Goal: Information Seeking & Learning: Learn about a topic

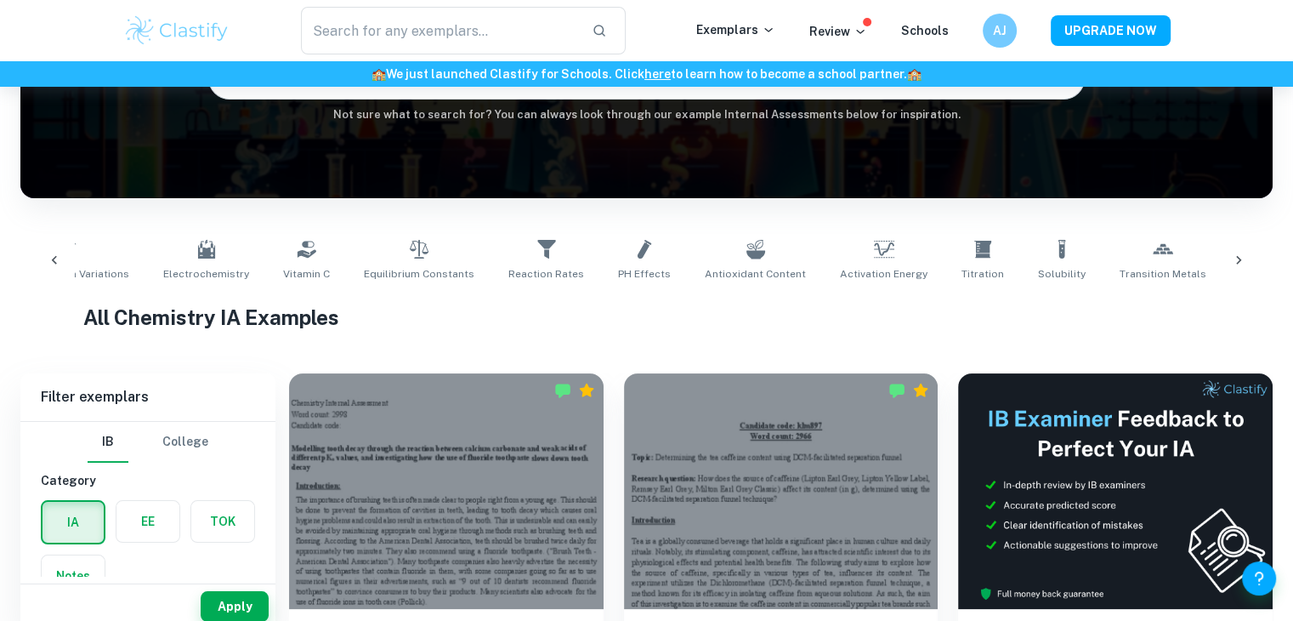
scroll to position [0, 513]
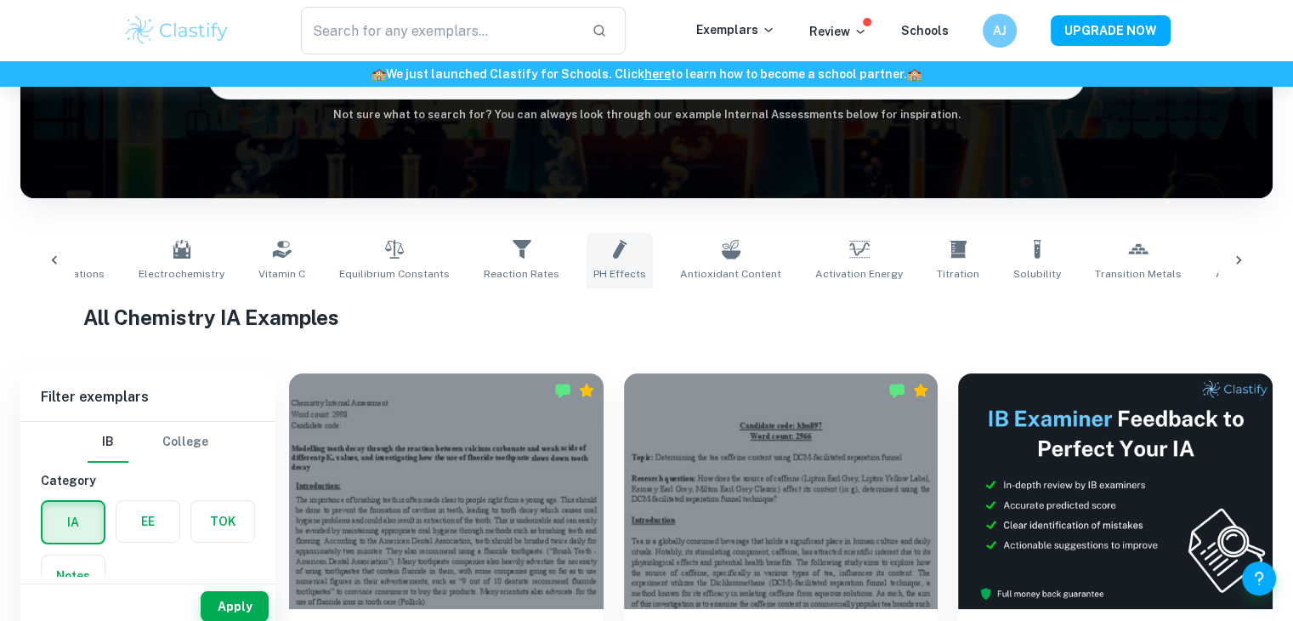
click at [587, 259] on link "pH Effects" at bounding box center [620, 260] width 66 height 56
type input "pH Effects"
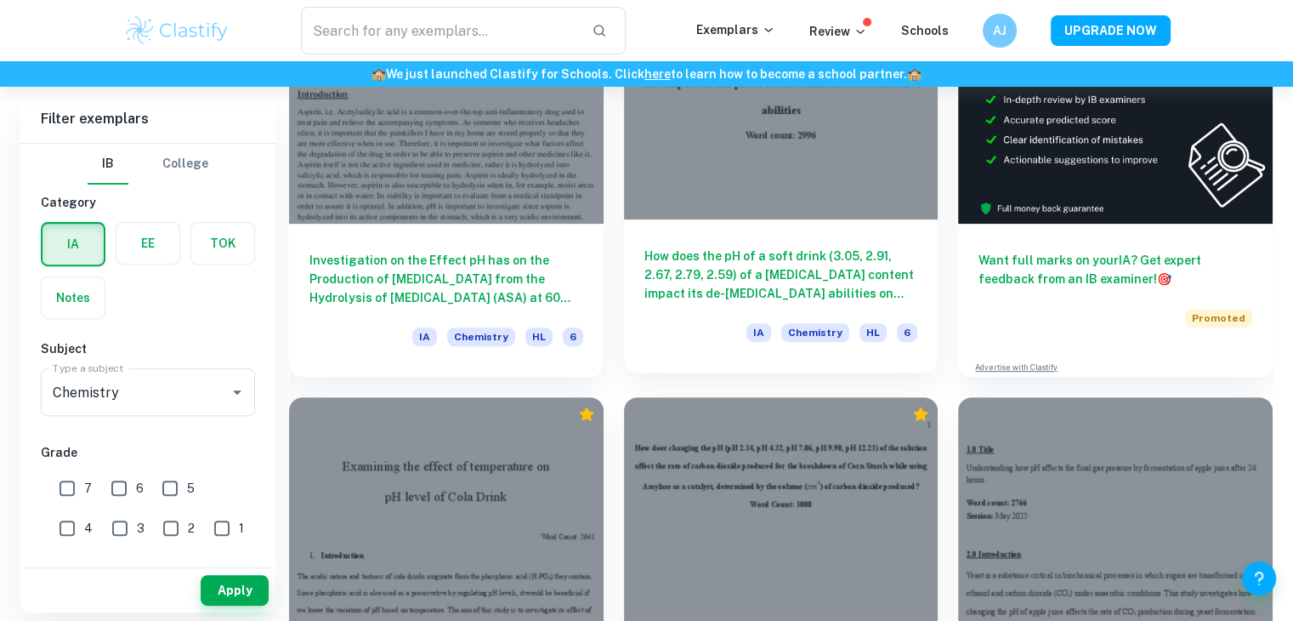
scroll to position [588, 0]
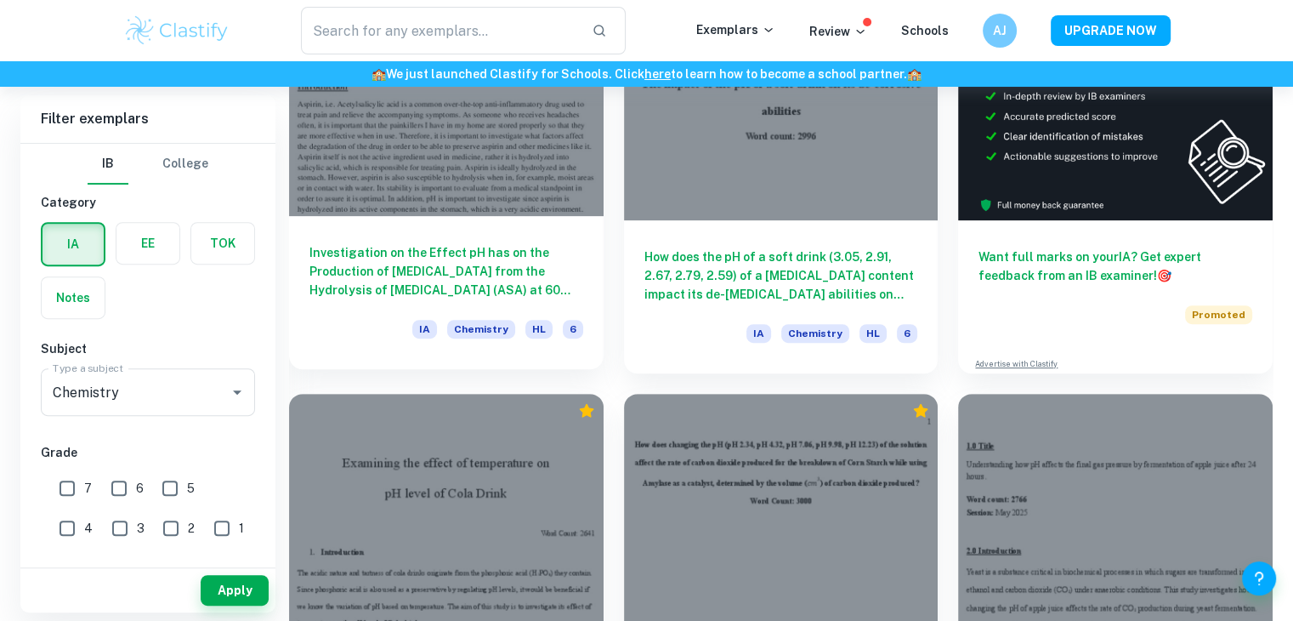
click at [514, 164] on div at bounding box center [446, 97] width 315 height 235
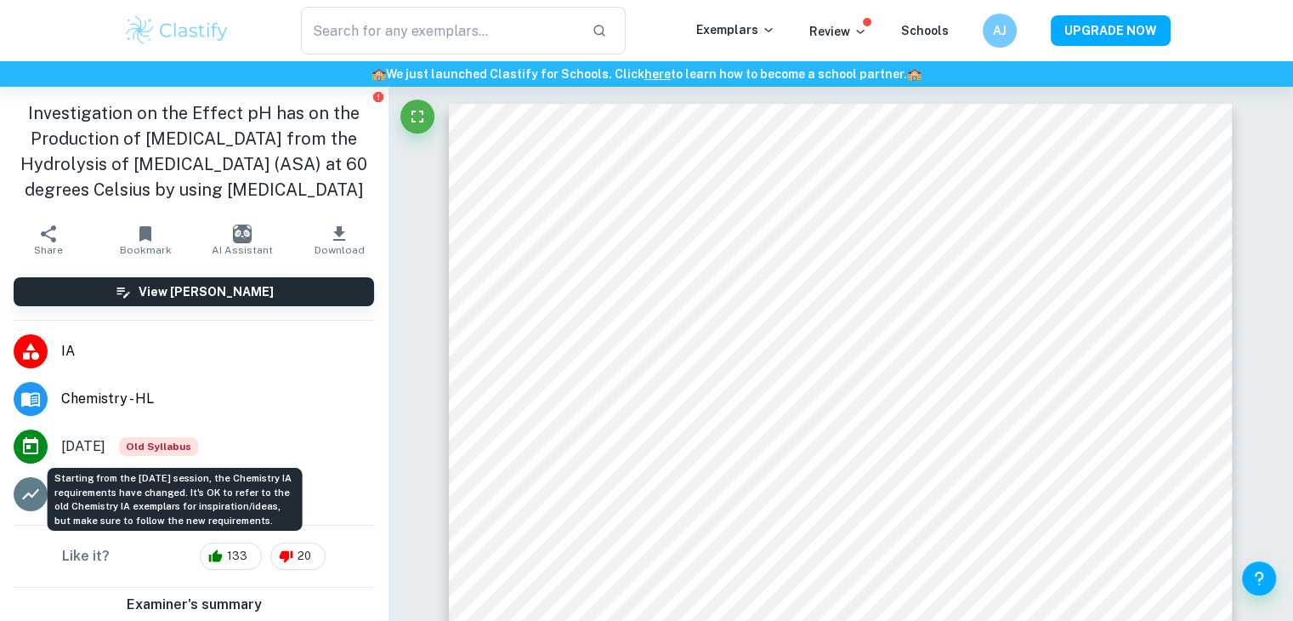
click at [179, 443] on span "Old Syllabus" at bounding box center [158, 446] width 79 height 19
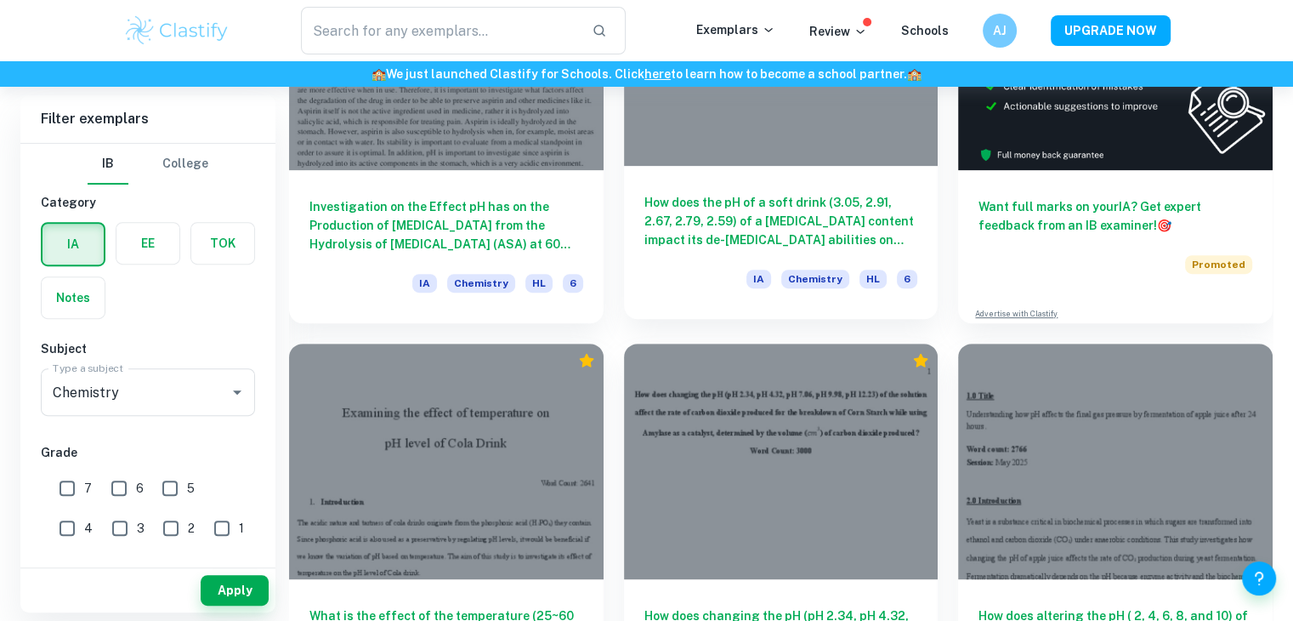
scroll to position [647, 0]
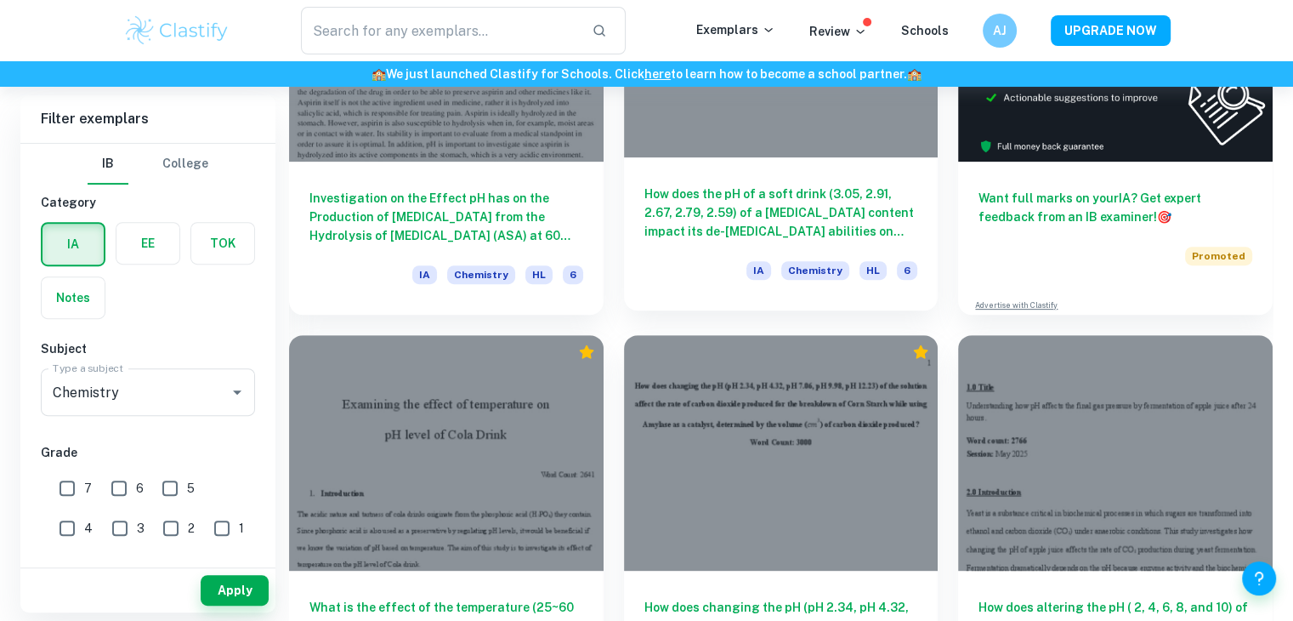
click at [796, 132] on div at bounding box center [781, 39] width 315 height 235
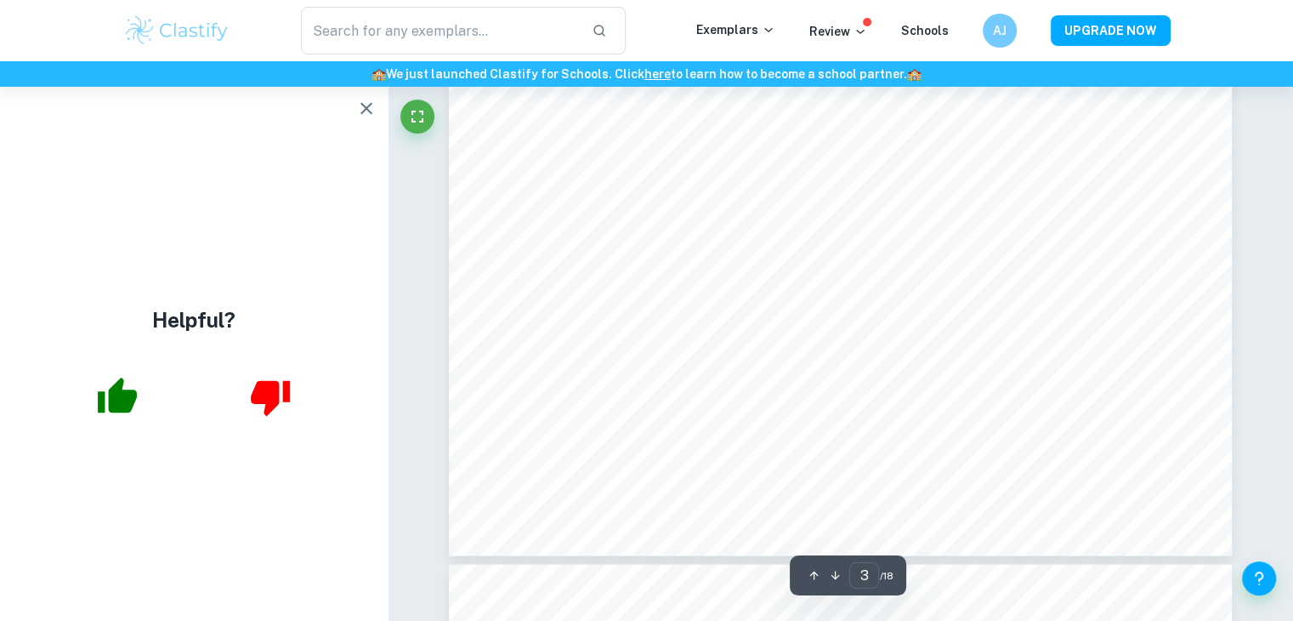
scroll to position [3207, 0]
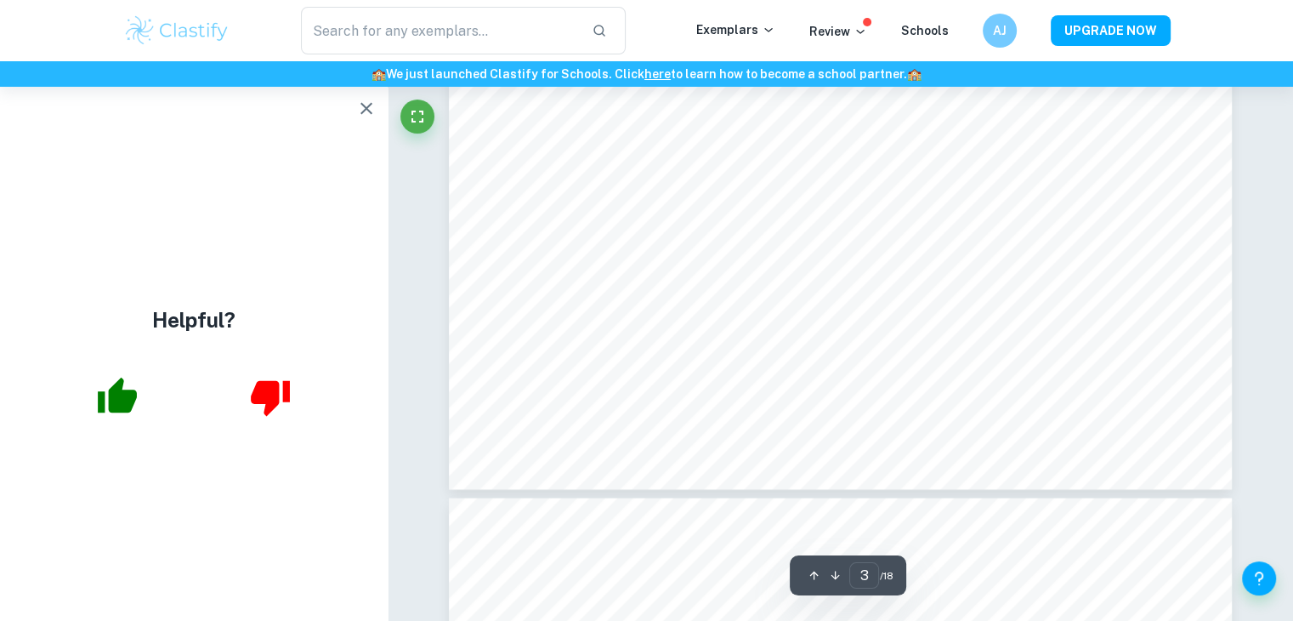
click at [358, 119] on button "button" at bounding box center [366, 108] width 34 height 34
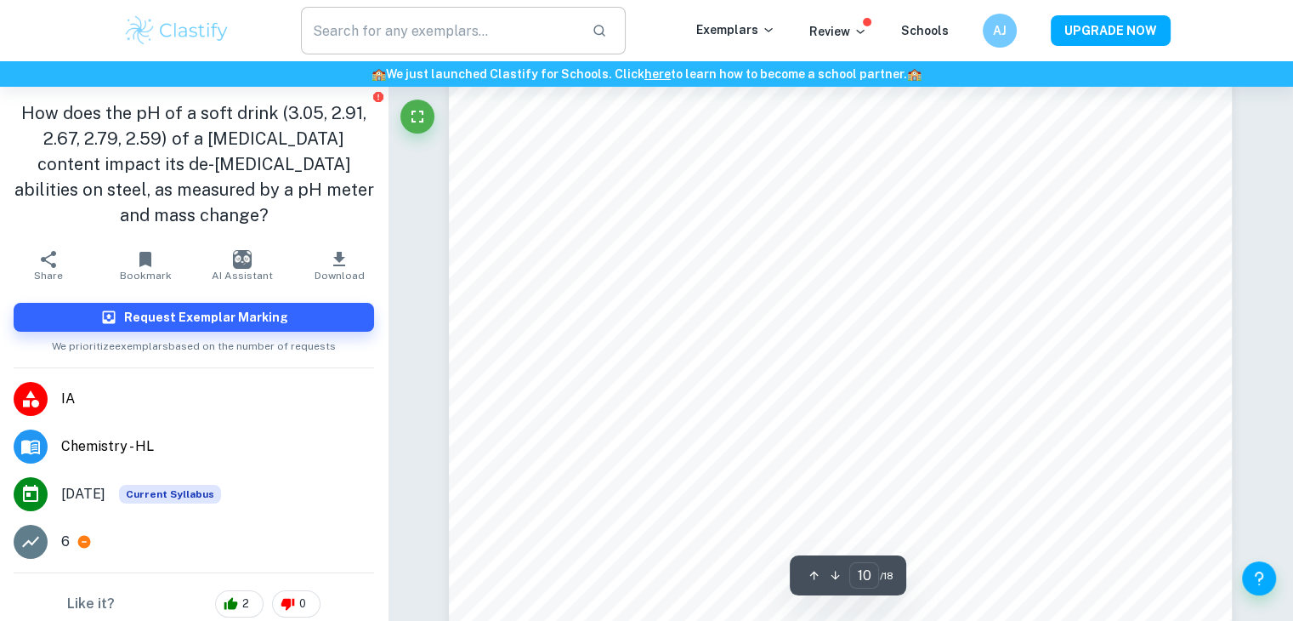
scroll to position [10678, 0]
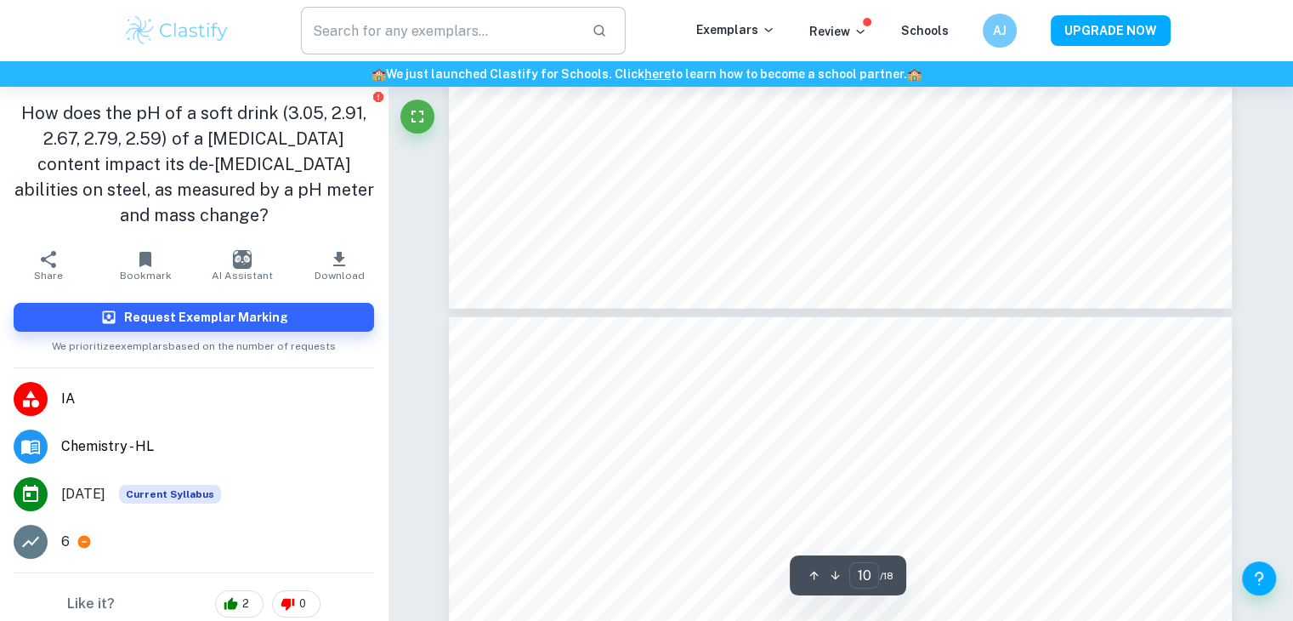
type input "11"
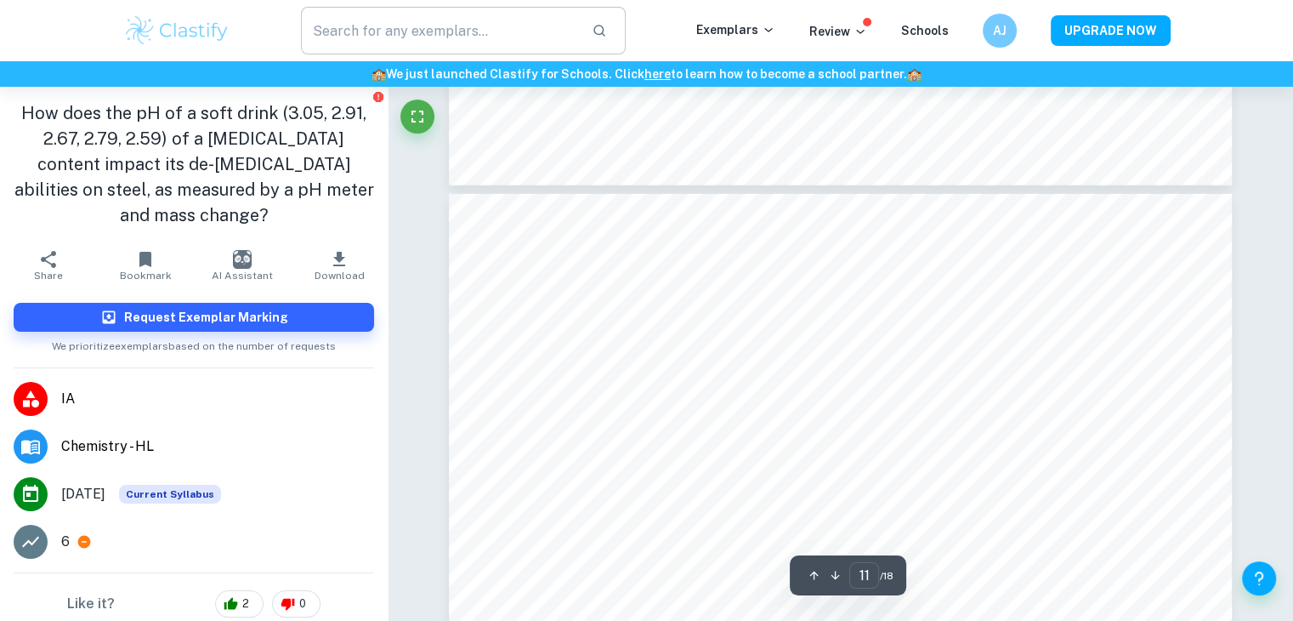
scroll to position [11373, 0]
